Goal: Task Accomplishment & Management: Manage account settings

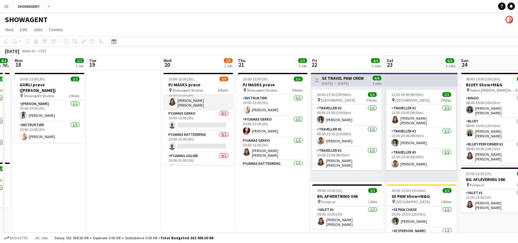
scroll to position [31, 0]
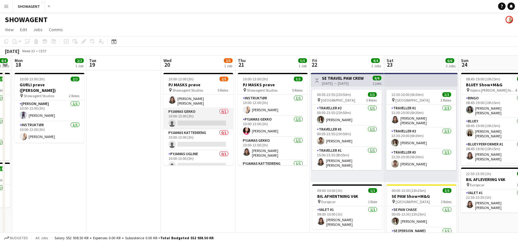
click at [202, 111] on app-card-role "PYJAMAS GEKKO 0/1 10:00-13:00 (3h) single-neutral-actions" at bounding box center [199, 118] width 70 height 21
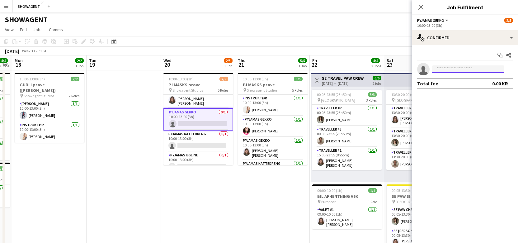
click at [487, 69] on input at bounding box center [468, 68] width 72 height 7
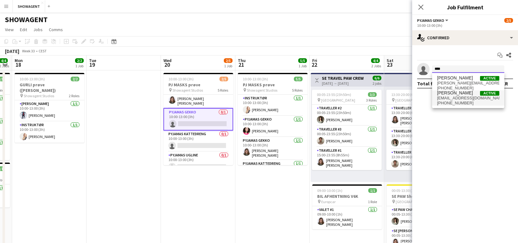
type input "****"
click at [464, 99] on span "[EMAIL_ADDRESS][DOMAIN_NAME]" at bounding box center [468, 98] width 62 height 5
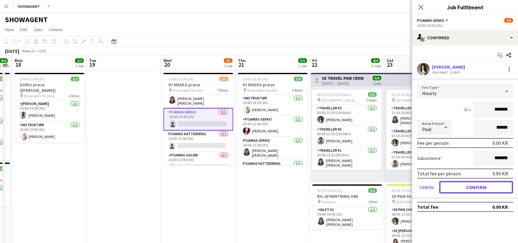
click at [469, 184] on button "Confirm" at bounding box center [477, 187] width 74 height 12
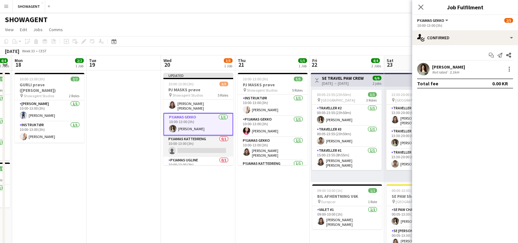
scroll to position [42, 0]
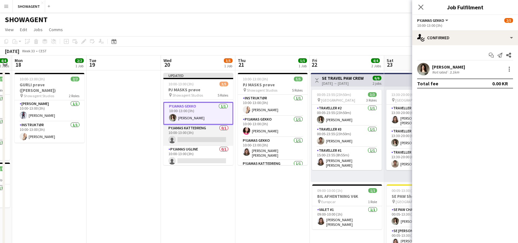
click at [219, 136] on app-card-role "PYJAMAS KATTEDRENG 0/1 10:00-13:00 (3h) single-neutral-actions" at bounding box center [199, 135] width 70 height 21
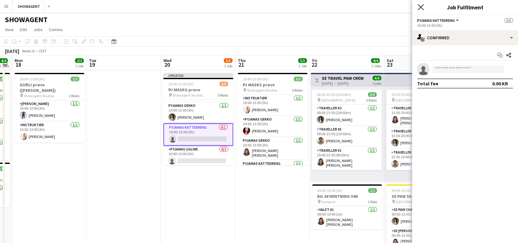
click at [424, 7] on icon "Close pop-in" at bounding box center [421, 7] width 6 height 6
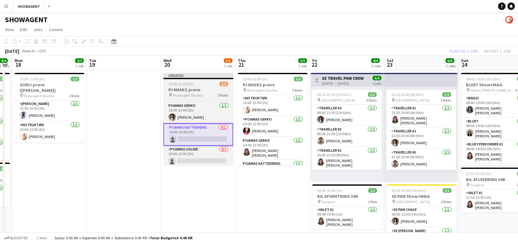
click at [203, 82] on div "10:00-13:00 (3h) 3/5" at bounding box center [199, 84] width 70 height 5
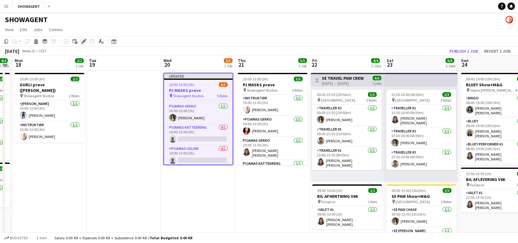
click at [84, 43] on icon "Edit" at bounding box center [83, 41] width 5 height 5
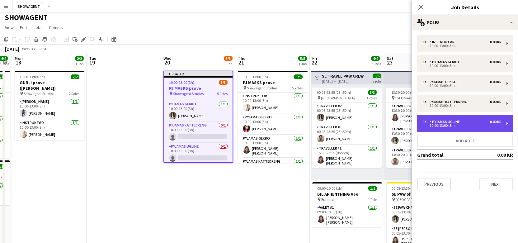
click at [508, 123] on div "1 x PYJAMAS UGLINE 0.00 KR 10:00-13:00 (3h)" at bounding box center [465, 123] width 96 height 17
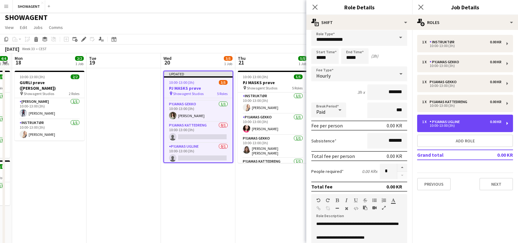
scroll to position [0, 0]
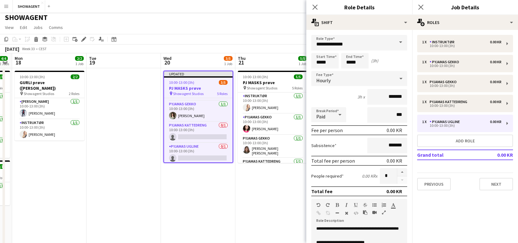
click at [400, 44] on span at bounding box center [400, 42] width 13 height 15
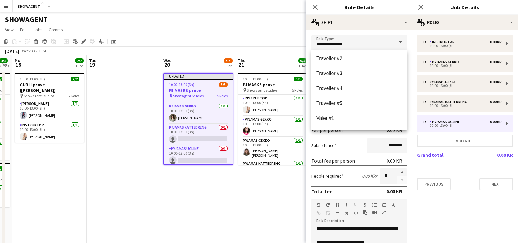
scroll to position [778, 0]
click at [399, 44] on span at bounding box center [400, 42] width 13 height 15
click at [402, 42] on span at bounding box center [400, 42] width 13 height 15
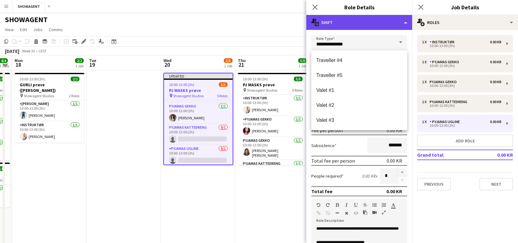
click at [405, 22] on div "multiple-actions-text Shift" at bounding box center [360, 22] width 106 height 15
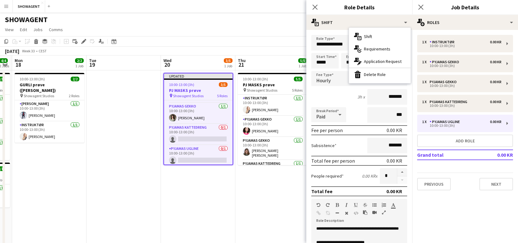
click at [380, 73] on div "bin-2 Delete Role" at bounding box center [380, 74] width 62 height 12
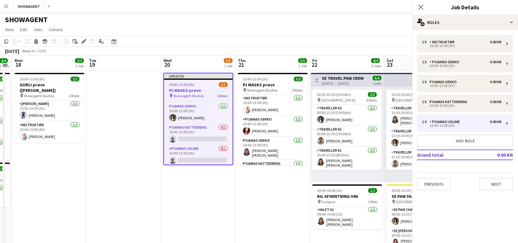
scroll to position [21, 0]
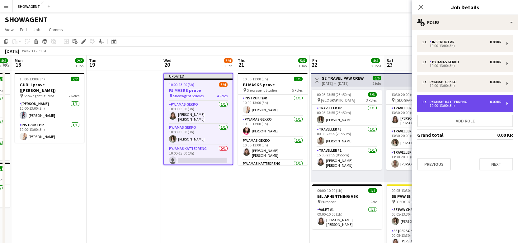
click at [483, 106] on div "10:00-13:00 (3h)" at bounding box center [461, 105] width 79 height 3
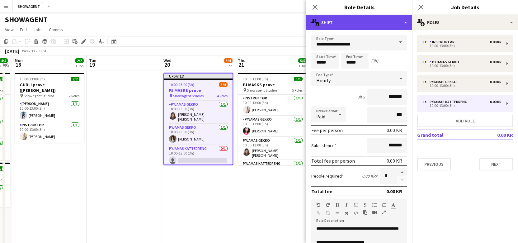
click at [404, 22] on div "multiple-actions-text Shift" at bounding box center [360, 22] width 106 height 15
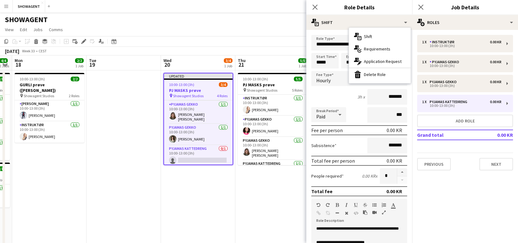
click at [383, 72] on div "bin-2 Delete Role" at bounding box center [380, 74] width 62 height 12
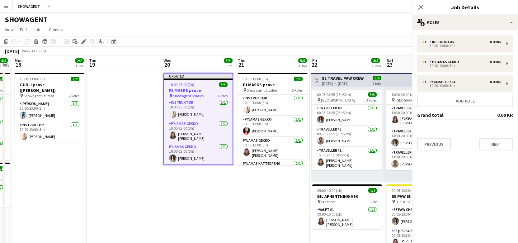
scroll to position [0, 0]
click at [421, 8] on icon at bounding box center [421, 7] width 6 height 6
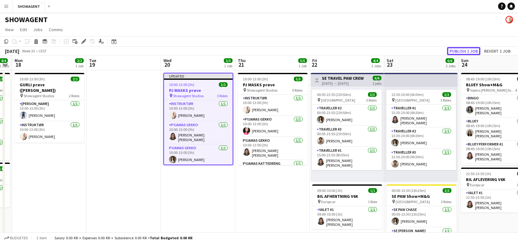
click at [465, 53] on button "Publish 1 job" at bounding box center [463, 51] width 33 height 8
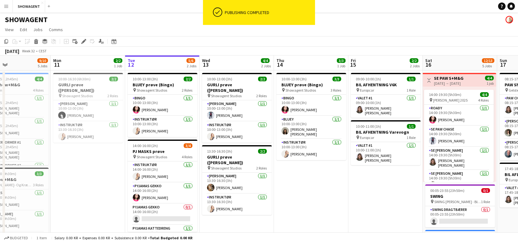
scroll to position [0, 164]
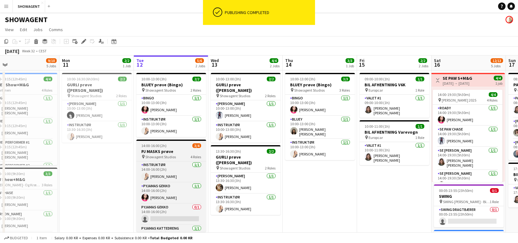
click at [192, 152] on h3 "PJ MASKS prøve" at bounding box center [171, 152] width 70 height 6
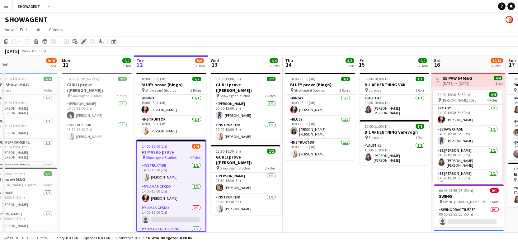
click at [84, 41] on icon at bounding box center [83, 41] width 3 height 3
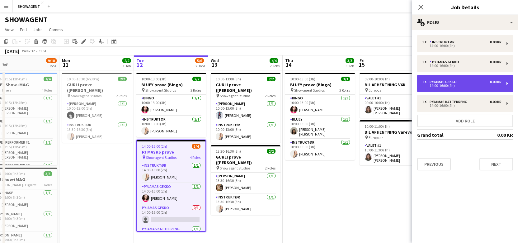
click at [502, 86] on div "1 x PYJAMAS GEKKO 0.00 KR 14:00-16:00 (2h)" at bounding box center [465, 83] width 96 height 17
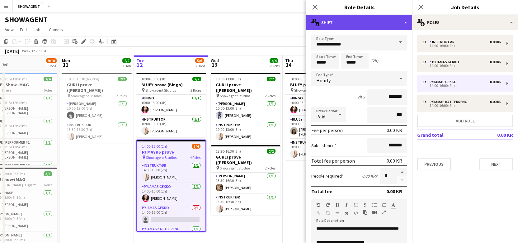
click at [407, 26] on div "multiple-actions-text Shift" at bounding box center [360, 22] width 106 height 15
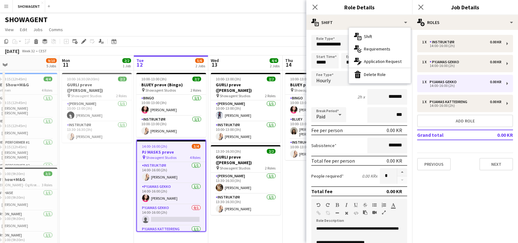
click at [388, 73] on div "bin-2 Delete Role" at bounding box center [380, 74] width 62 height 12
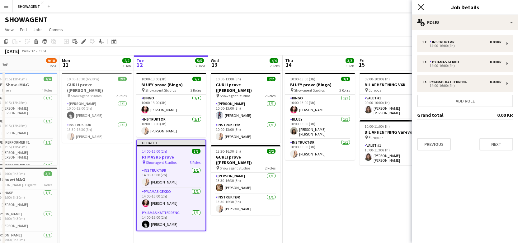
click at [419, 6] on icon at bounding box center [421, 7] width 6 height 6
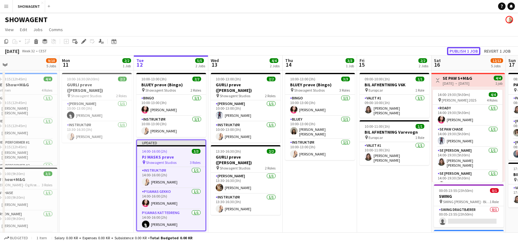
drag, startPoint x: 459, startPoint y: 51, endPoint x: 423, endPoint y: 51, distance: 35.5
click at [458, 51] on button "Publish 1 job" at bounding box center [463, 51] width 33 height 8
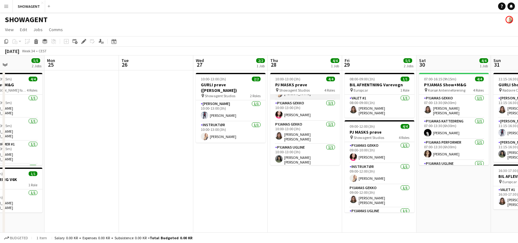
scroll to position [0, 0]
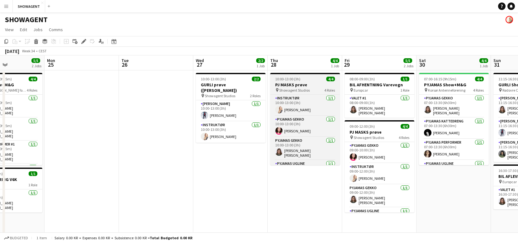
click at [306, 79] on div "10:00-13:00 (3h) 4/4" at bounding box center [305, 79] width 70 height 5
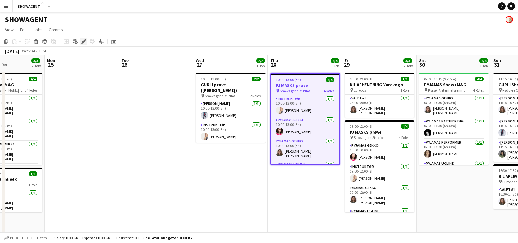
click at [83, 41] on icon at bounding box center [83, 41] width 3 height 3
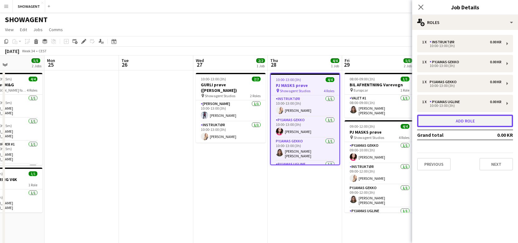
click at [464, 122] on button "Add role" at bounding box center [465, 121] width 96 height 12
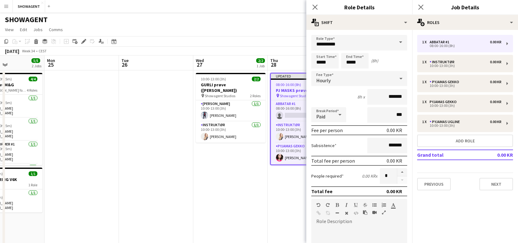
click at [401, 42] on span at bounding box center [400, 42] width 13 height 15
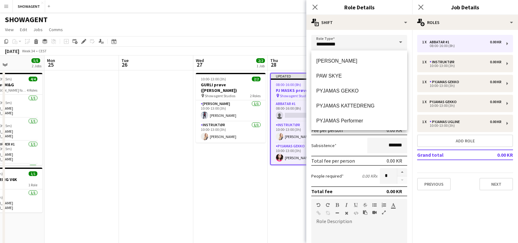
scroll to position [301, 0]
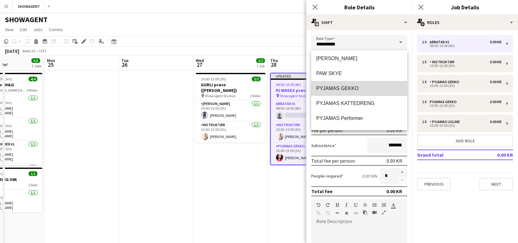
click at [360, 89] on span "PYJAMAS GEKKO" at bounding box center [360, 88] width 86 height 6
type input "**********"
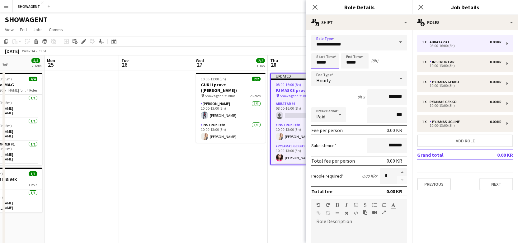
click at [327, 64] on input "*****" at bounding box center [325, 61] width 27 height 16
type input "*****"
click at [355, 63] on input "*****" at bounding box center [354, 61] width 27 height 16
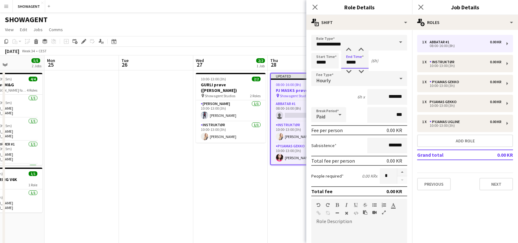
click at [355, 63] on input "*****" at bounding box center [354, 61] width 27 height 16
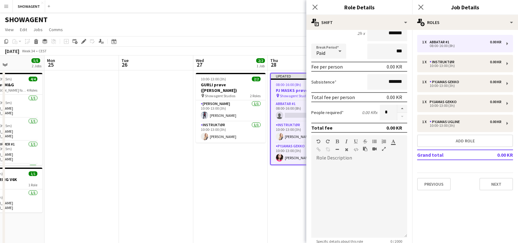
scroll to position [129, 0]
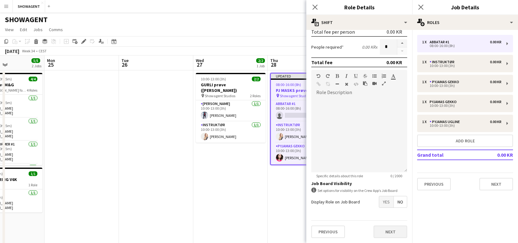
type input "*****"
click at [395, 232] on button "Next" at bounding box center [391, 232] width 34 height 12
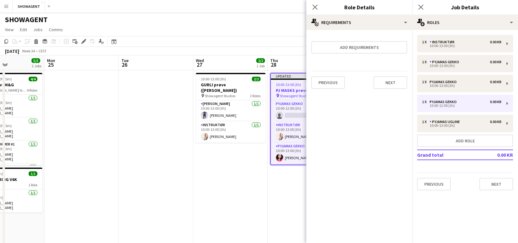
scroll to position [0, 0]
click at [391, 79] on button "Next" at bounding box center [391, 82] width 34 height 12
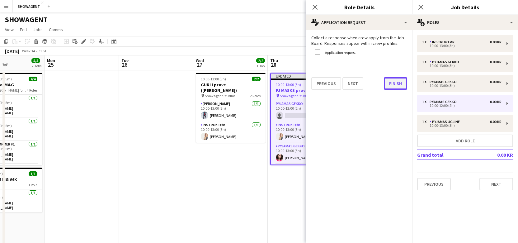
click at [391, 83] on button "Finish" at bounding box center [395, 83] width 23 height 12
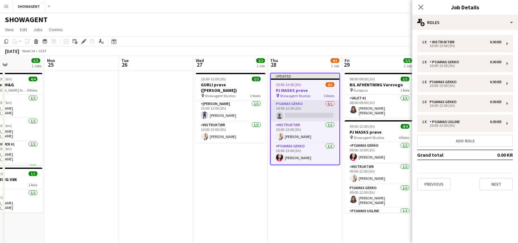
click at [316, 103] on app-card-role "PYJAMAS GEKKO 0/1 10:00-12:00 (2h) single-neutral-actions" at bounding box center [305, 110] width 69 height 21
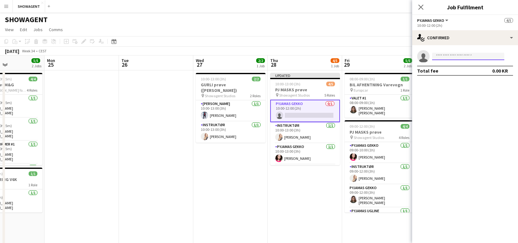
click at [459, 53] on input at bounding box center [468, 56] width 72 height 7
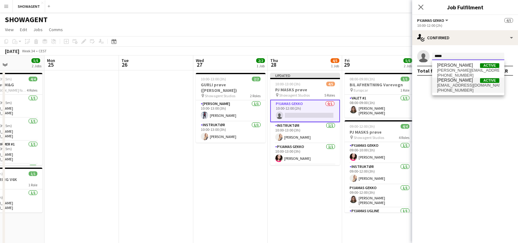
type input "*****"
click at [460, 86] on span "[EMAIL_ADDRESS][DOMAIN_NAME]" at bounding box center [468, 85] width 62 height 5
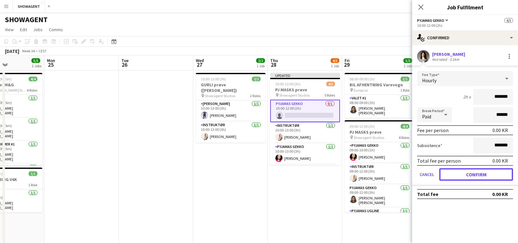
click at [461, 179] on button "Confirm" at bounding box center [477, 174] width 74 height 12
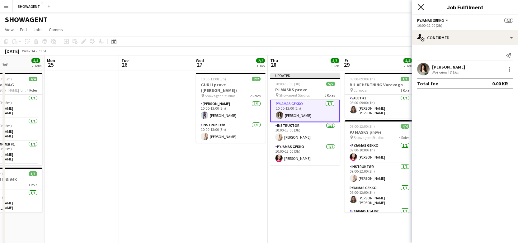
click at [421, 4] on icon "Close pop-in" at bounding box center [421, 7] width 6 height 6
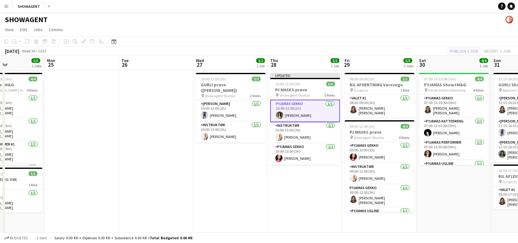
click at [465, 51] on div "Publish 1 job Revert 1 job" at bounding box center [480, 51] width 76 height 8
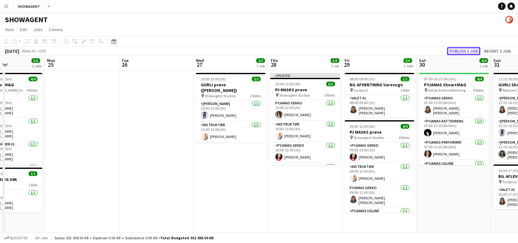
click at [464, 51] on button "Publish 1 job" at bounding box center [463, 51] width 33 height 8
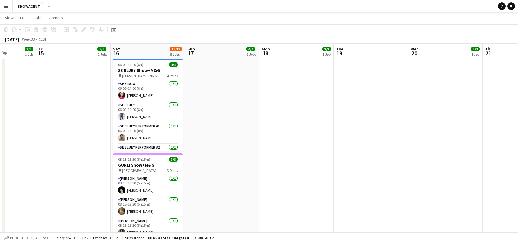
scroll to position [171, 0]
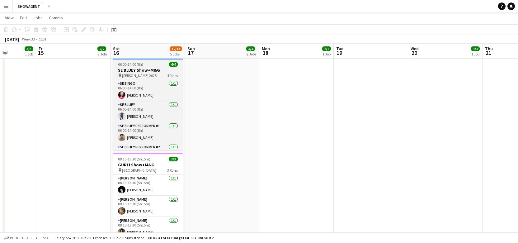
click at [144, 64] on div "06:00-14:00 (8h) 4/4" at bounding box center [148, 64] width 70 height 5
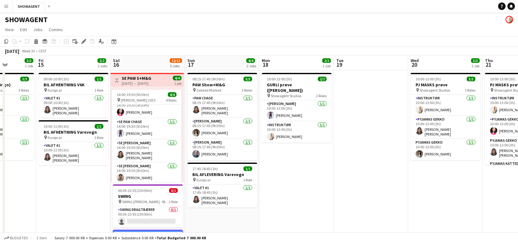
scroll to position [0, 0]
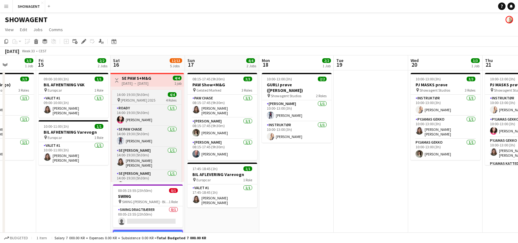
click at [133, 98] on span "[PERSON_NAME] 2025" at bounding box center [138, 100] width 35 height 5
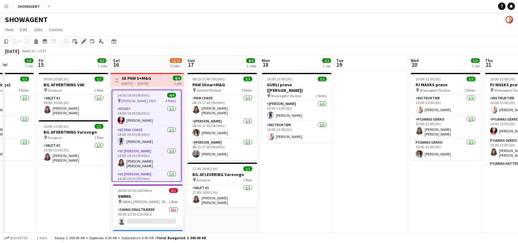
click at [82, 42] on icon at bounding box center [83, 41] width 3 height 3
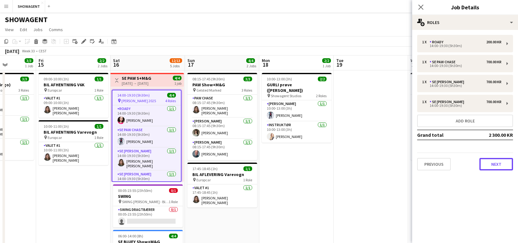
click at [500, 164] on button "Next" at bounding box center [497, 164] width 34 height 12
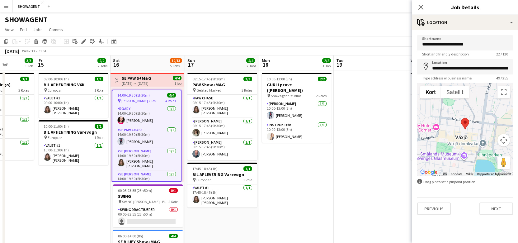
click at [497, 216] on div "**********" at bounding box center [465, 125] width 106 height 190
click at [452, 69] on input "**********" at bounding box center [465, 67] width 96 height 16
paste input
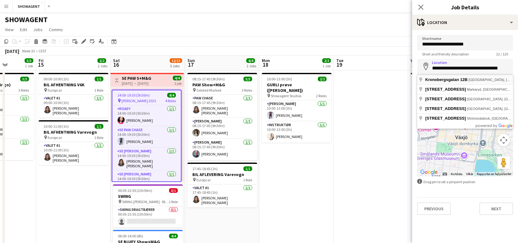
type input "**********"
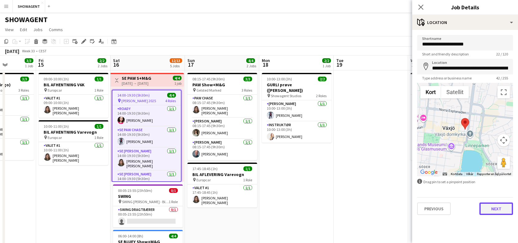
click at [493, 210] on button "Next" at bounding box center [497, 208] width 34 height 12
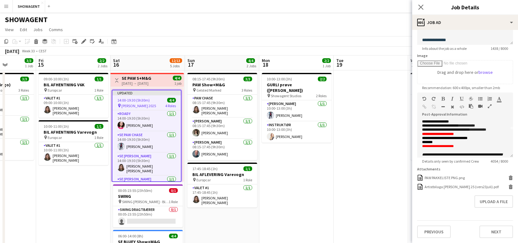
scroll to position [28, 0]
click at [487, 203] on button "Upload a file" at bounding box center [494, 201] width 39 height 12
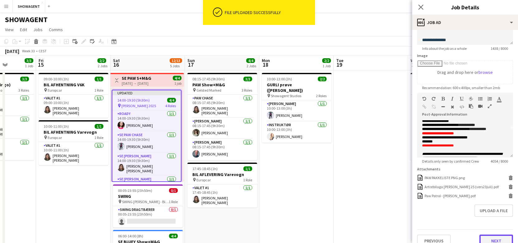
click at [493, 236] on button "Next" at bounding box center [497, 241] width 34 height 12
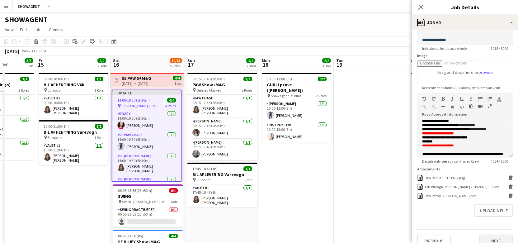
scroll to position [0, 0]
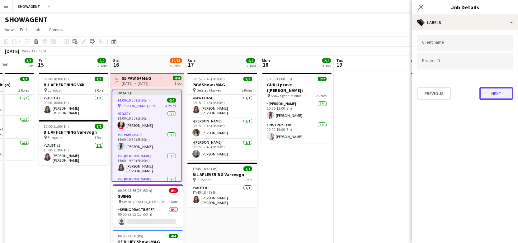
click at [506, 94] on button "Next" at bounding box center [497, 93] width 34 height 12
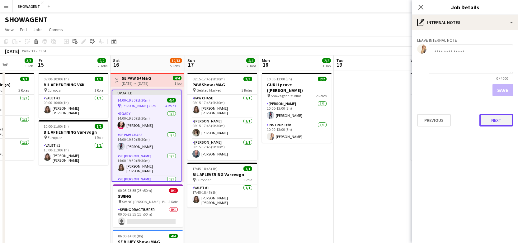
click at [497, 121] on button "Next" at bounding box center [497, 120] width 34 height 12
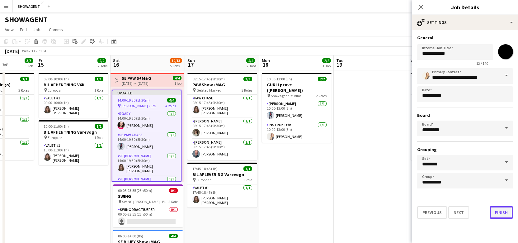
click at [503, 212] on button "Finish" at bounding box center [501, 212] width 23 height 12
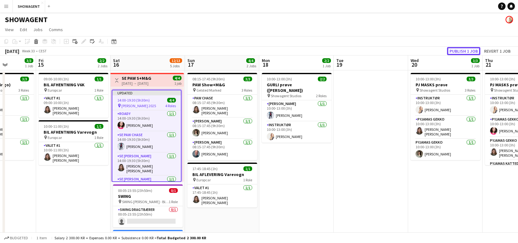
click at [464, 49] on button "Publish 1 job" at bounding box center [463, 51] width 33 height 8
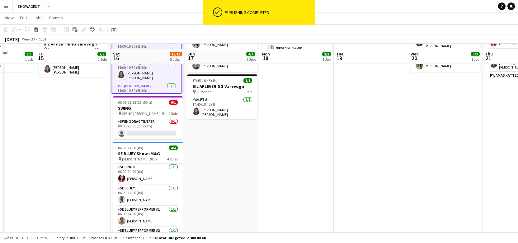
scroll to position [92, 0]
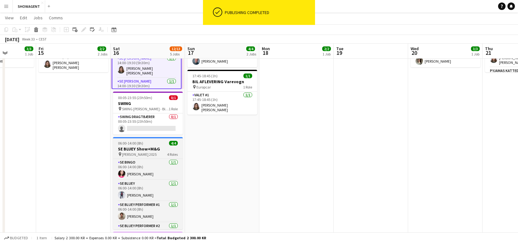
click at [128, 147] on h3 "SE BLUEY Show+M&G" at bounding box center [148, 149] width 70 height 6
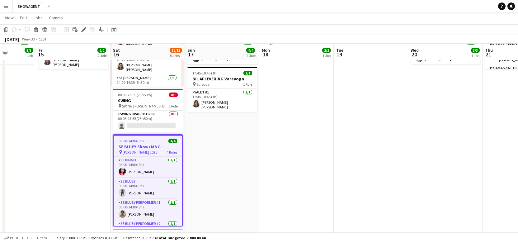
scroll to position [97, 0]
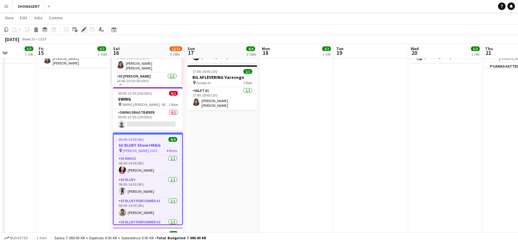
click at [83, 31] on icon at bounding box center [83, 29] width 3 height 3
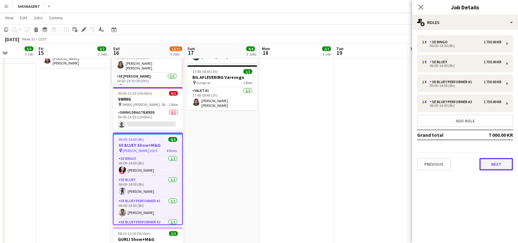
click at [494, 162] on button "Next" at bounding box center [497, 164] width 34 height 12
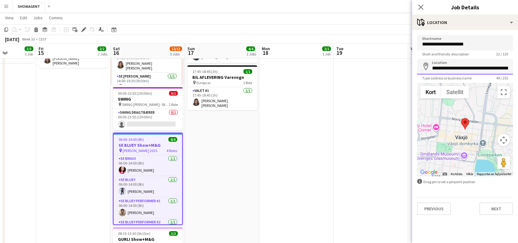
click at [477, 69] on input "**********" at bounding box center [465, 67] width 96 height 16
paste input
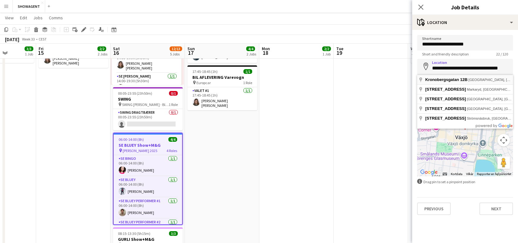
type input "**********"
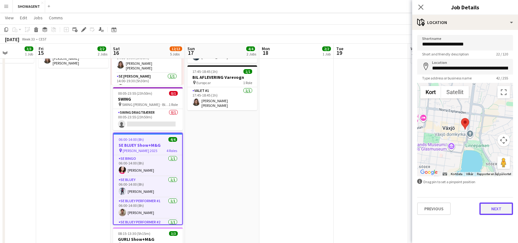
click at [497, 210] on button "Next" at bounding box center [497, 208] width 34 height 12
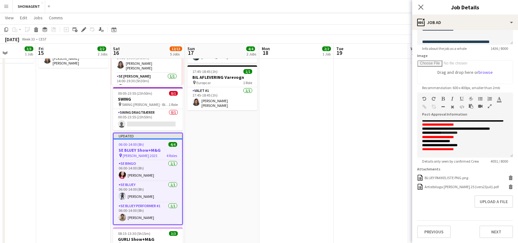
scroll to position [542, 0]
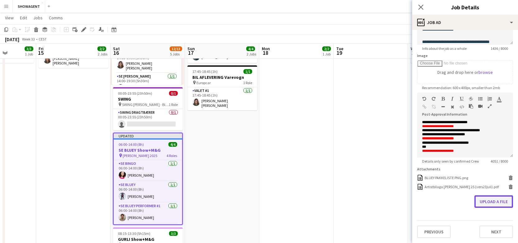
click at [493, 198] on button "Upload a file" at bounding box center [494, 201] width 39 height 12
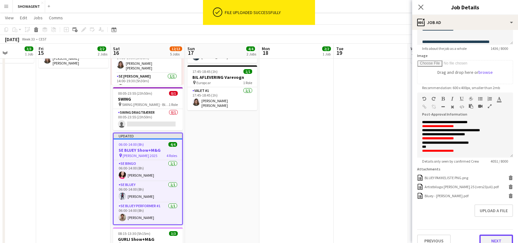
click at [488, 235] on button "Next" at bounding box center [497, 241] width 34 height 12
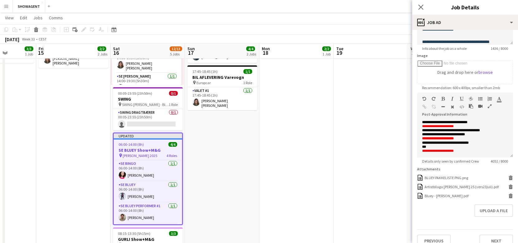
scroll to position [0, 0]
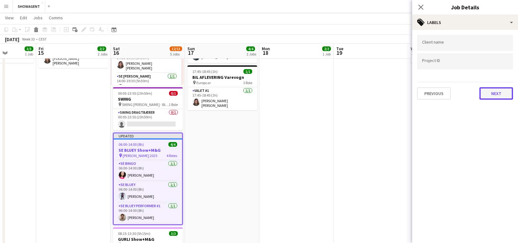
click at [492, 95] on button "Next" at bounding box center [497, 93] width 34 height 12
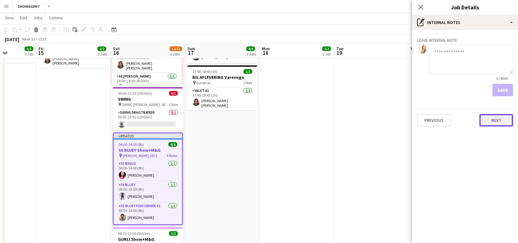
click at [497, 117] on button "Next" at bounding box center [497, 120] width 34 height 12
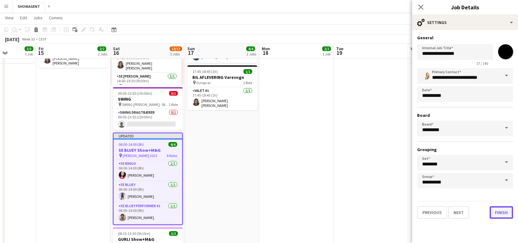
click at [510, 214] on button "Finish" at bounding box center [501, 212] width 23 height 12
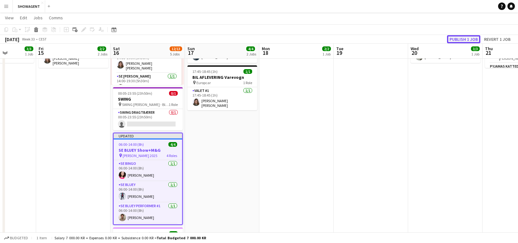
click at [474, 39] on button "Publish 1 job" at bounding box center [463, 39] width 33 height 8
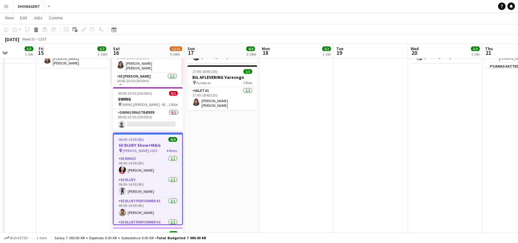
click at [93, 131] on app-date-cell "09:00-10:00 (1h) 1/1 BIL AFHENTNING V6K pin Europcar 1 Role Valet #1 [DATE] 09:…" at bounding box center [73, 172] width 74 height 399
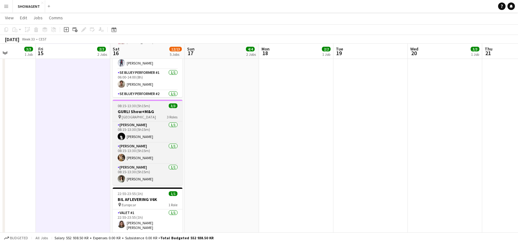
scroll to position [225, 0]
click at [143, 117] on span "[GEOGRAPHIC_DATA]" at bounding box center [139, 116] width 34 height 5
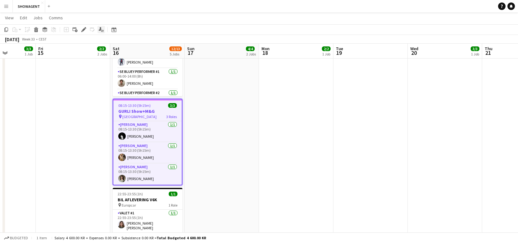
click at [102, 29] on icon "Applicants" at bounding box center [101, 29] width 5 height 5
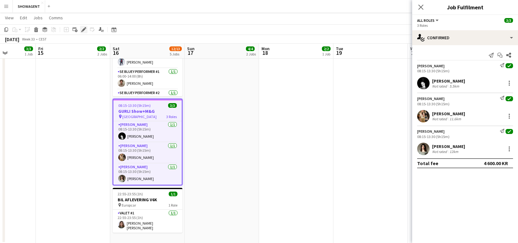
click at [83, 30] on icon at bounding box center [83, 29] width 3 height 3
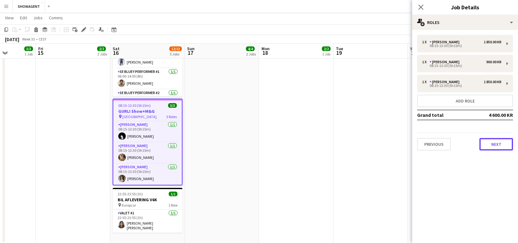
click at [500, 142] on button "Next" at bounding box center [497, 144] width 34 height 12
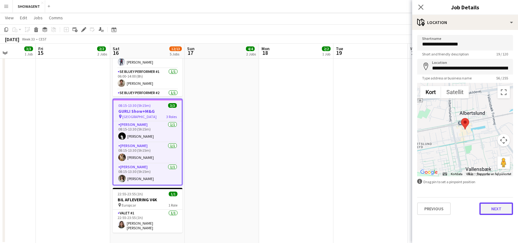
click at [498, 209] on button "Next" at bounding box center [497, 208] width 34 height 12
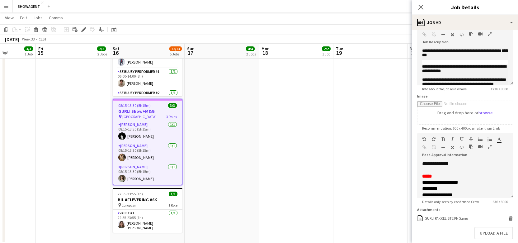
scroll to position [37, 0]
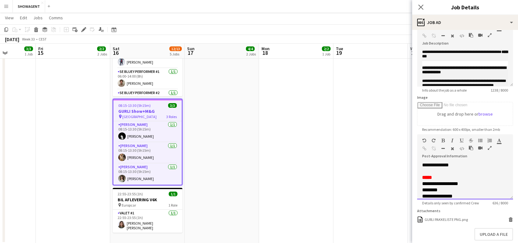
click at [463, 166] on div "**********" at bounding box center [465, 180] width 96 height 37
